Goal: Information Seeking & Learning: Learn about a topic

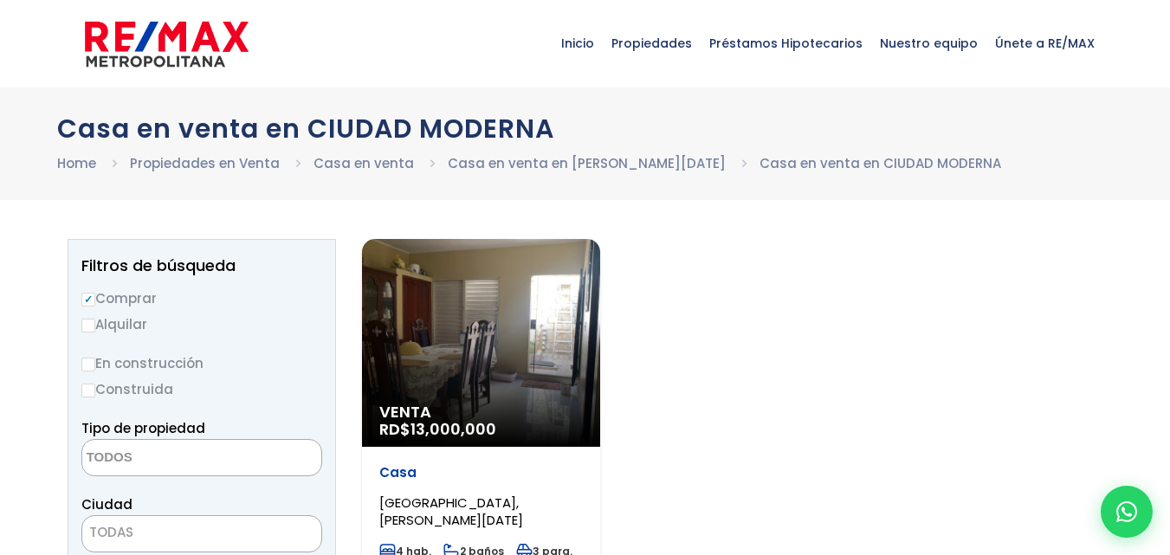
select select
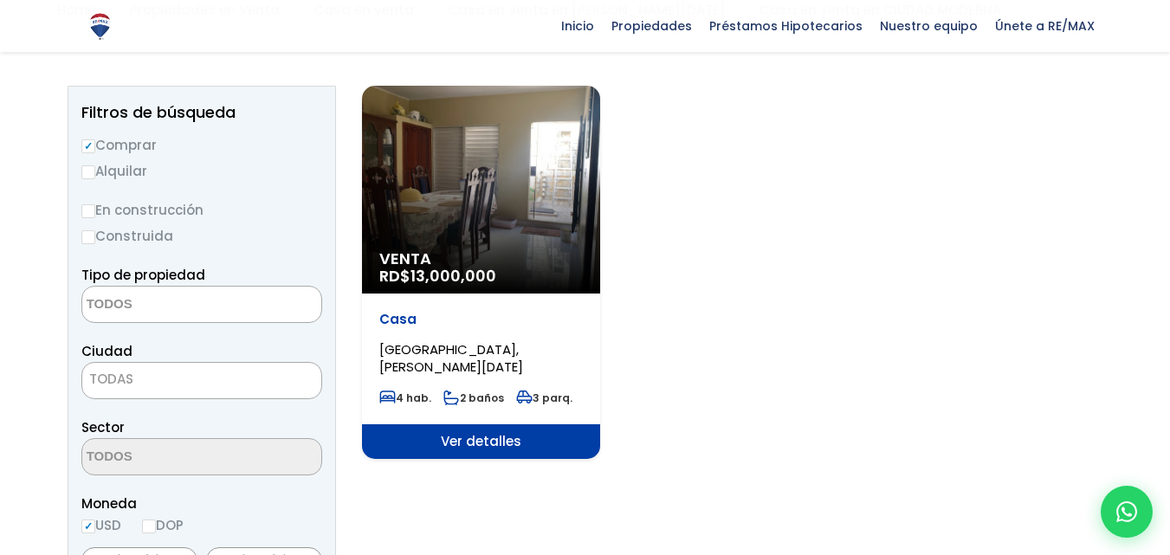
scroll to position [110, 0]
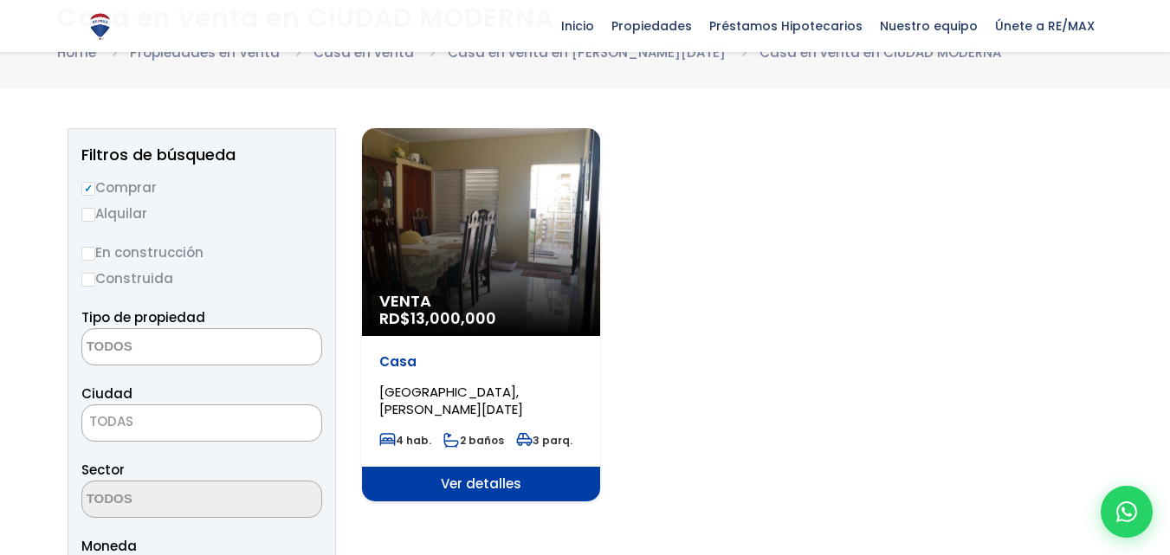
click at [475, 482] on span "Ver detalles" at bounding box center [481, 484] width 238 height 35
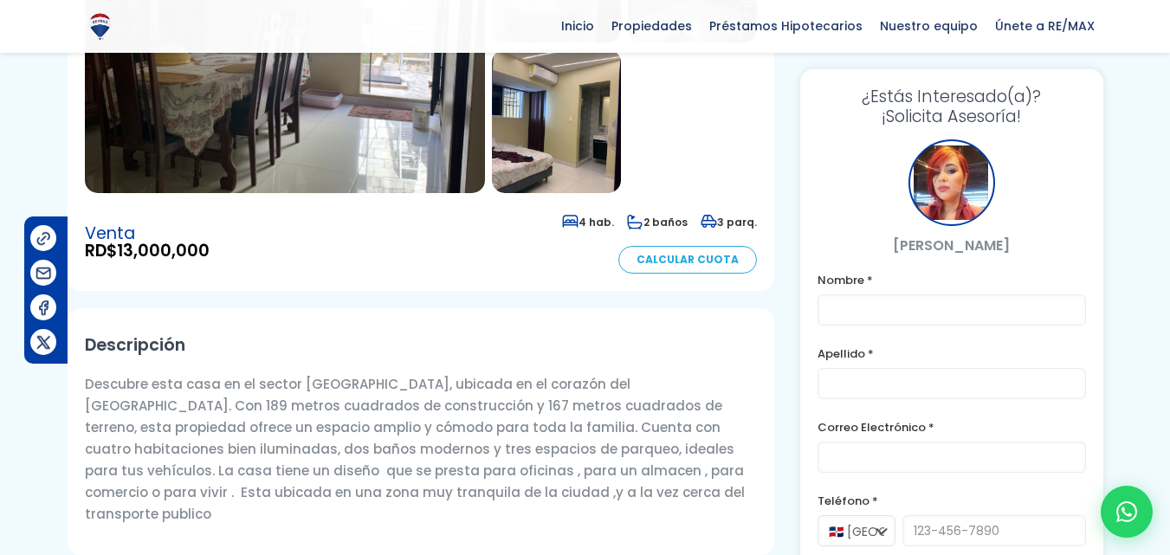
scroll to position [446, 0]
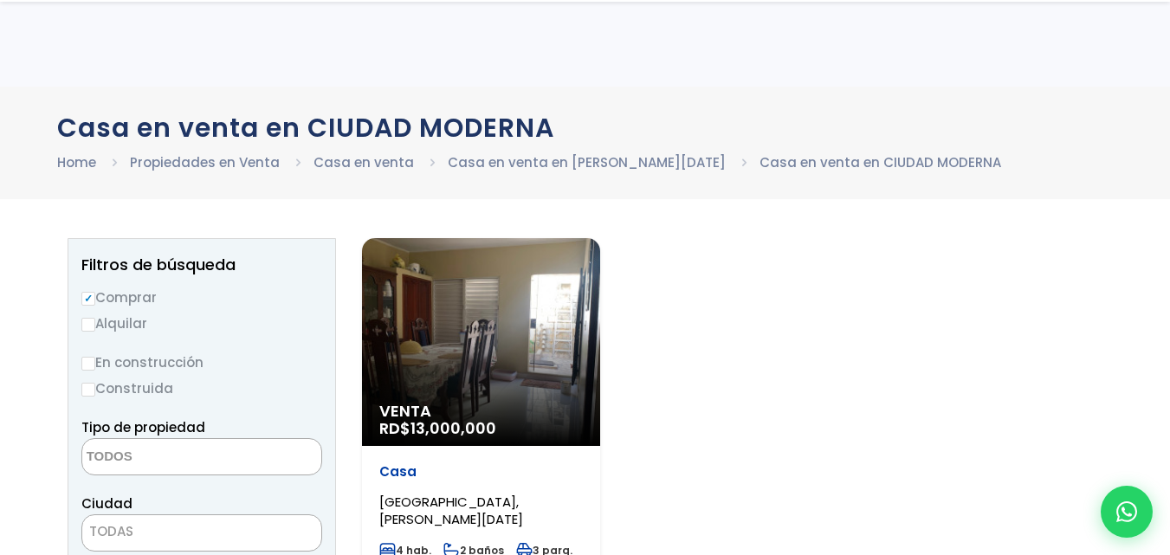
select select
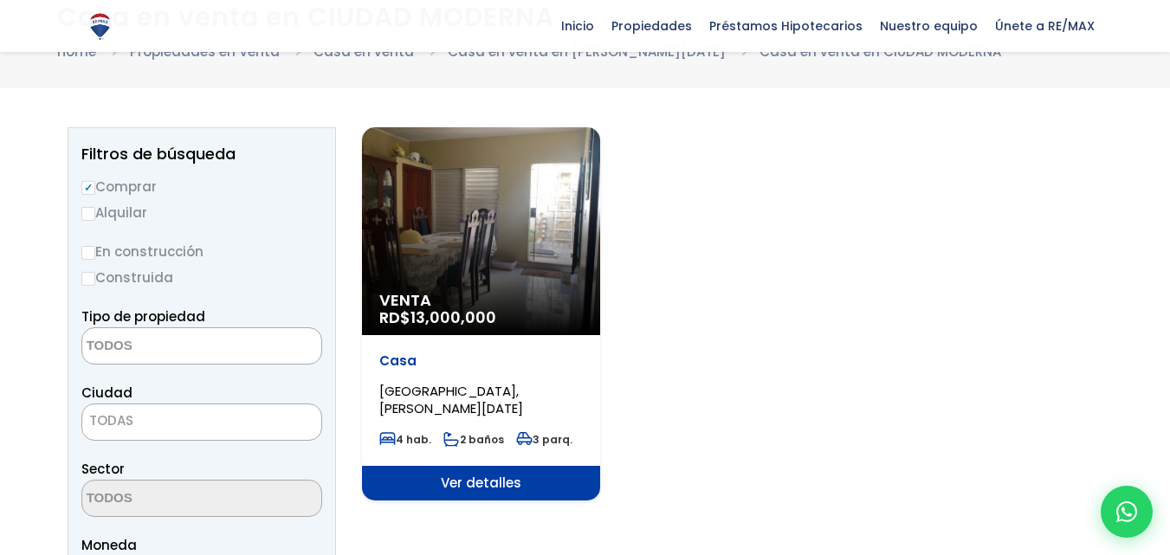
scroll to position [110, 0]
